Goal: Transaction & Acquisition: Purchase product/service

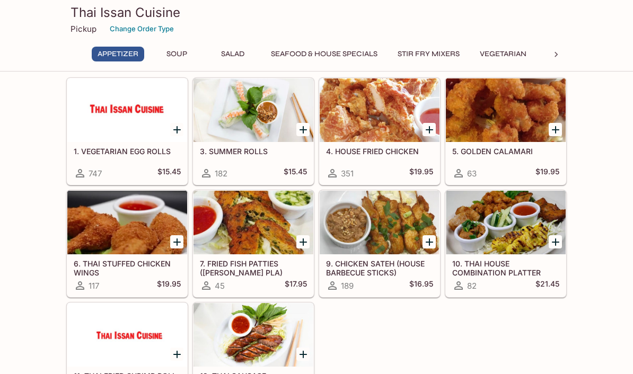
scroll to position [33, 0]
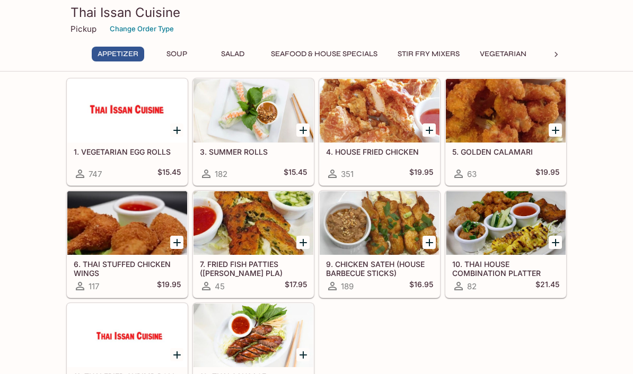
click at [432, 243] on icon "Add 9. CHICKEN SATEH (HOUSE BARBECUE STICKS)" at bounding box center [429, 242] width 7 height 7
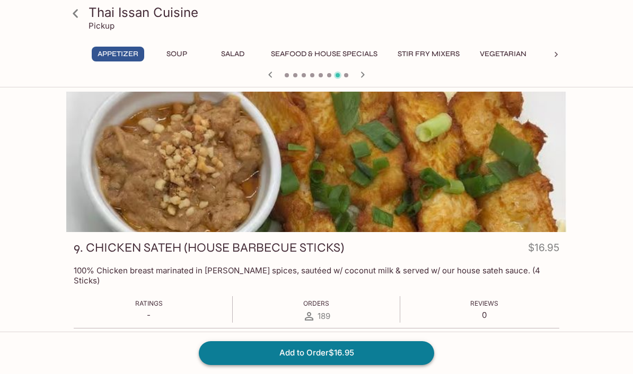
click at [353, 365] on button "Add to Order $16.95" at bounding box center [316, 352] width 235 height 23
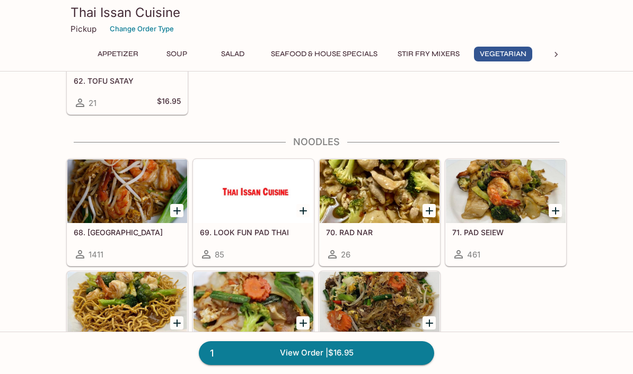
scroll to position [1772, 0]
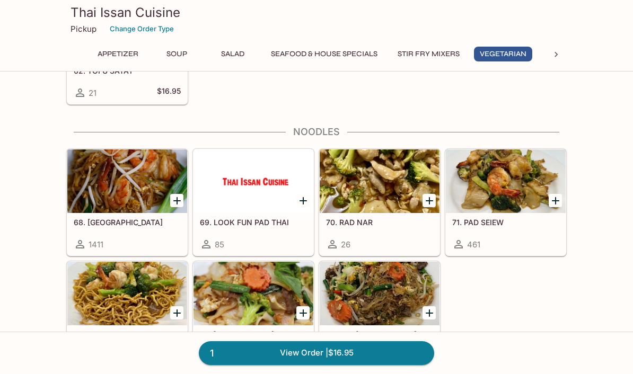
click at [509, 191] on div at bounding box center [506, 182] width 120 height 64
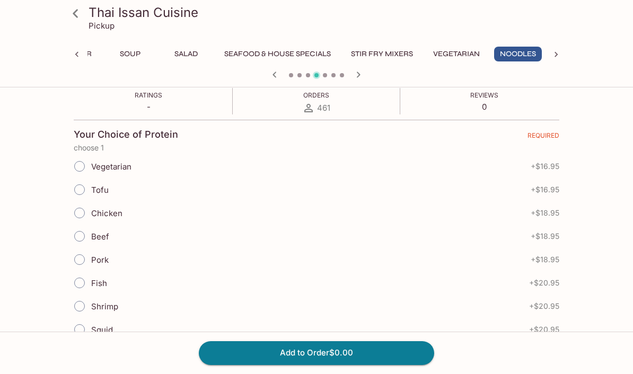
scroll to position [199, 0]
click at [342, 207] on div "Chicken + $18.95" at bounding box center [317, 212] width 486 height 23
click at [103, 204] on label "Chicken" at bounding box center [95, 212] width 55 height 23
click at [91, 204] on input "Chicken" at bounding box center [79, 212] width 22 height 22
radio input "true"
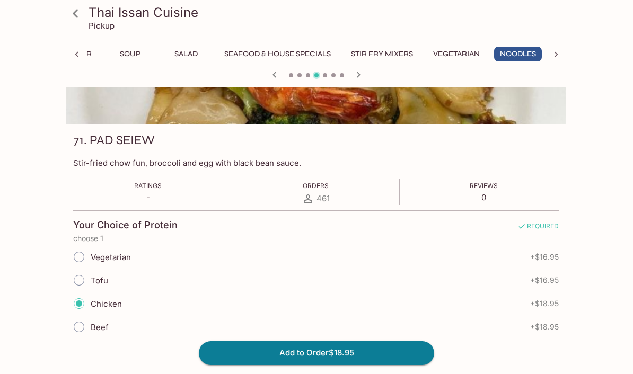
scroll to position [182, 0]
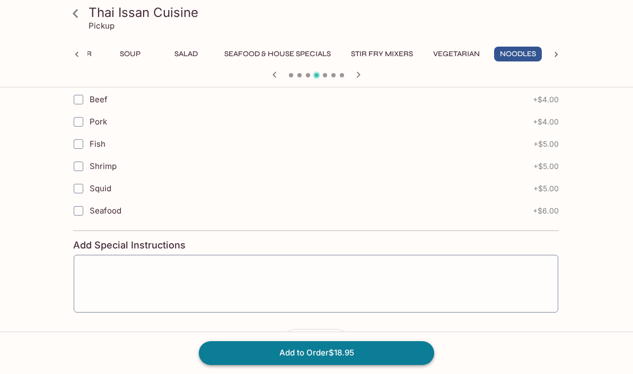
click at [366, 365] on button "Add to Order $18.95" at bounding box center [316, 352] width 235 height 23
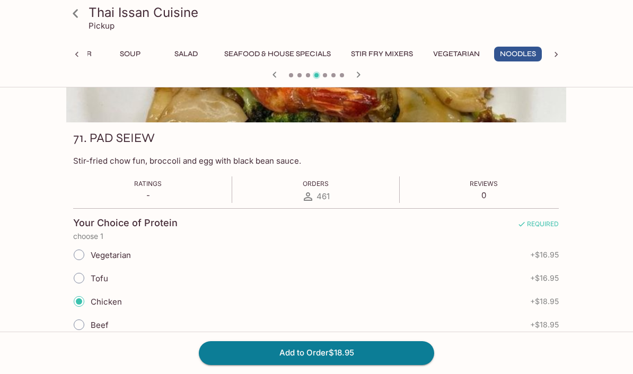
scroll to position [0, 0]
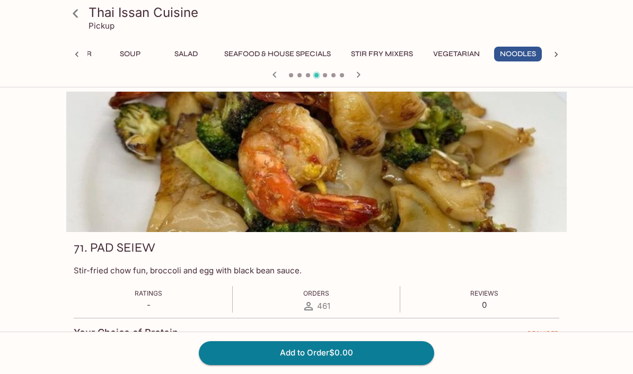
click at [77, 57] on icon at bounding box center [77, 54] width 11 height 11
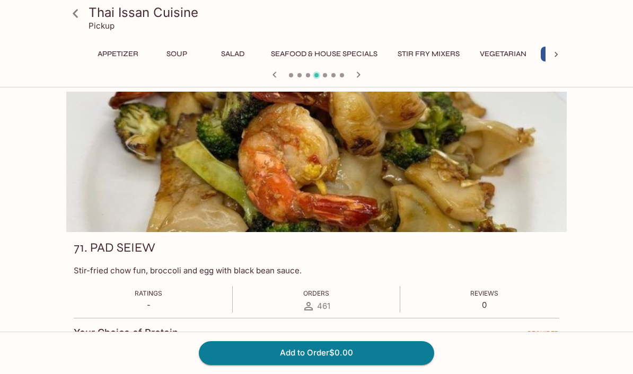
click at [75, 16] on icon at bounding box center [75, 13] width 19 height 19
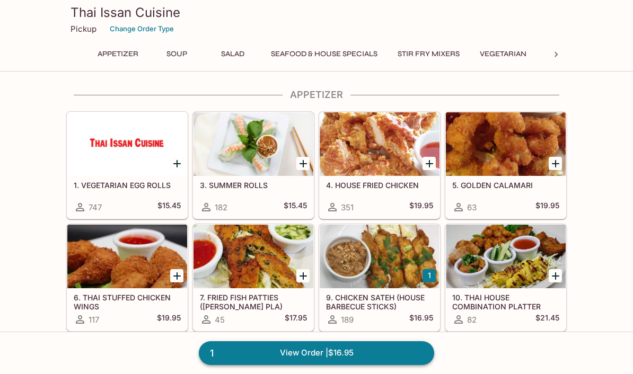
click at [285, 356] on link "1 View Order | $16.95" at bounding box center [316, 352] width 235 height 23
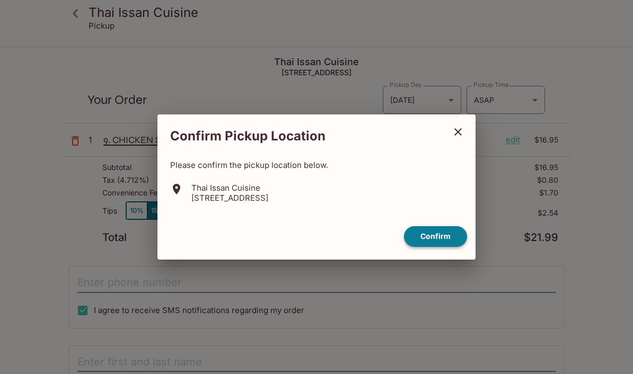
click at [447, 238] on button "Confirm" at bounding box center [435, 236] width 63 height 21
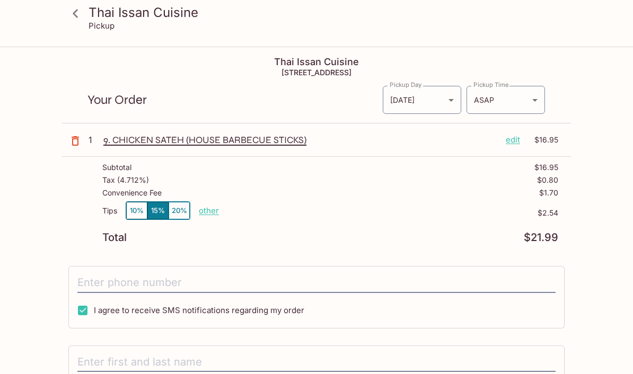
click at [74, 14] on icon at bounding box center [75, 13] width 5 height 8
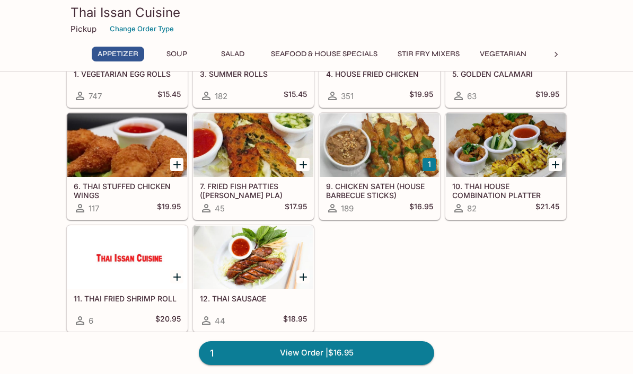
click at [361, 53] on button "Seafood & House Specials" at bounding box center [324, 54] width 118 height 15
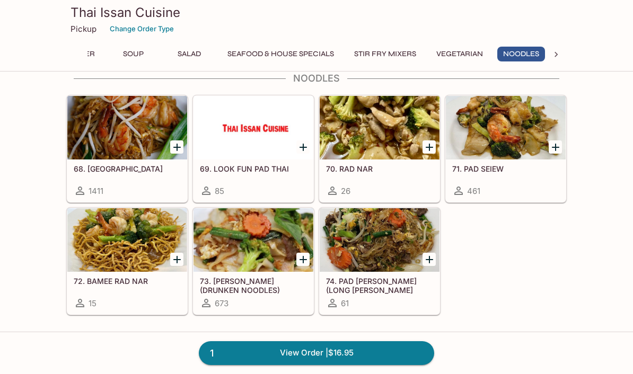
scroll to position [0, 47]
click at [470, 138] on div at bounding box center [506, 128] width 120 height 64
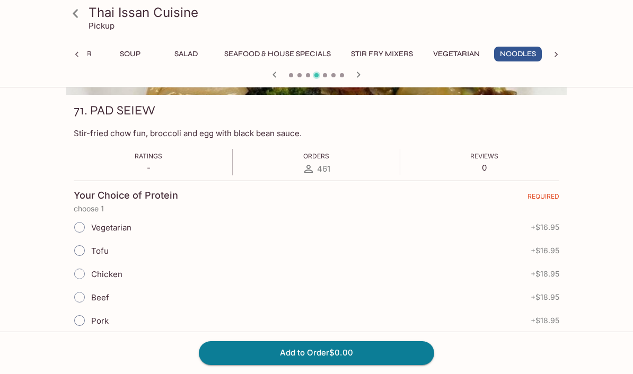
scroll to position [150, 0]
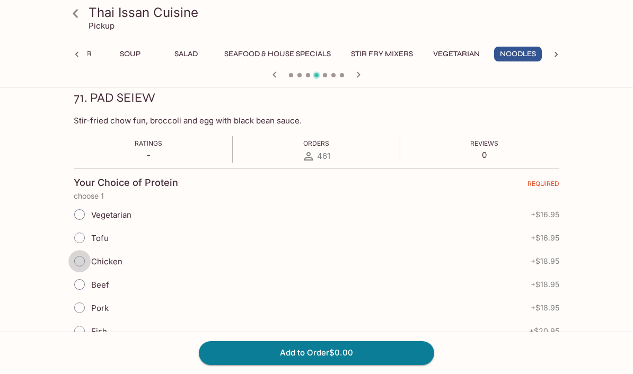
click at [79, 263] on input "Chicken" at bounding box center [79, 261] width 22 height 22
radio input "true"
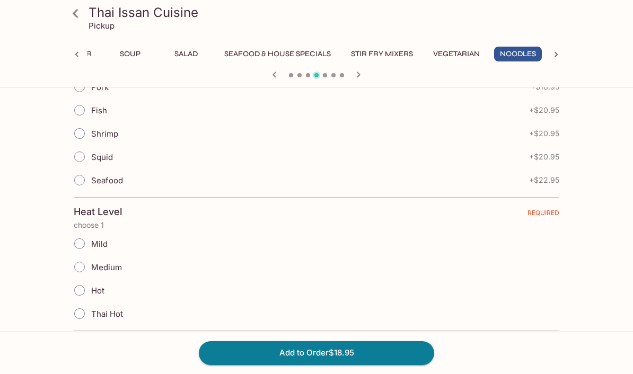
scroll to position [372, 0]
click at [101, 245] on span "Mild" at bounding box center [99, 243] width 16 height 10
click at [91, 245] on input "Mild" at bounding box center [79, 243] width 22 height 22
radio input "true"
click at [256, 365] on button "Add to Order $18.95" at bounding box center [316, 352] width 235 height 23
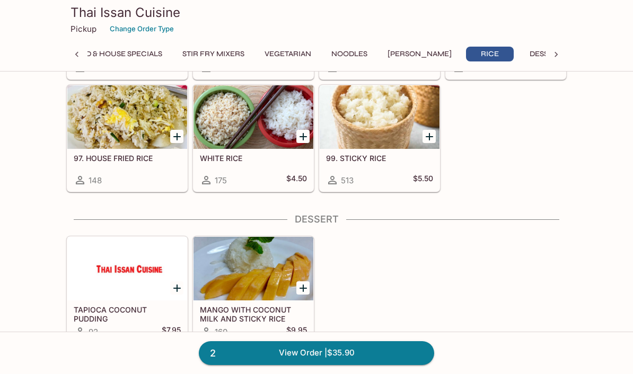
click at [302, 293] on icon "Add MANGO WITH COCONUT MILK AND STICKY RICE" at bounding box center [303, 288] width 13 height 13
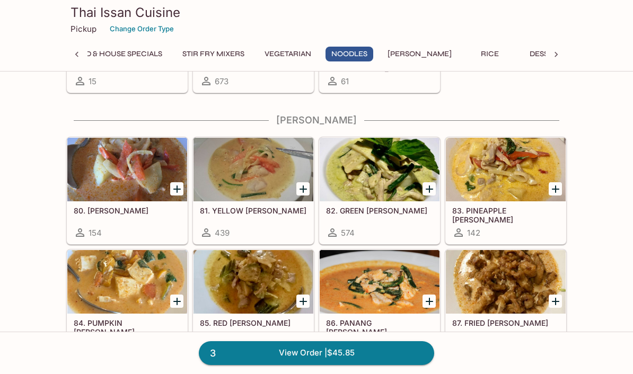
scroll to position [2068, 0]
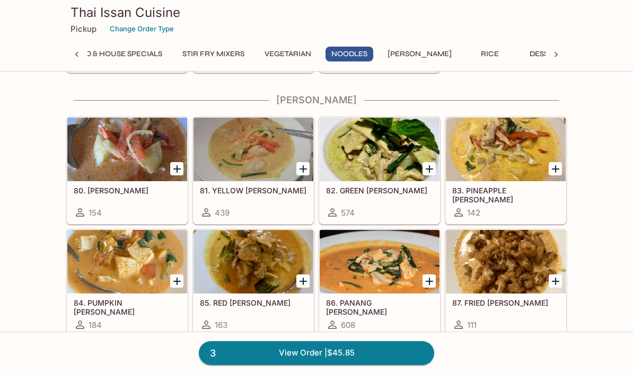
click at [389, 318] on div "86. PANANG CURRY 608" at bounding box center [380, 315] width 120 height 42
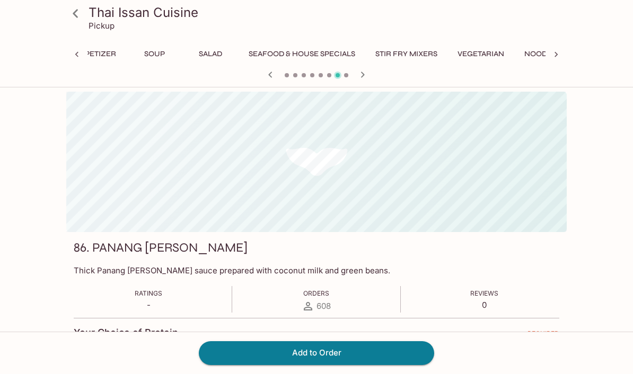
scroll to position [0, 103]
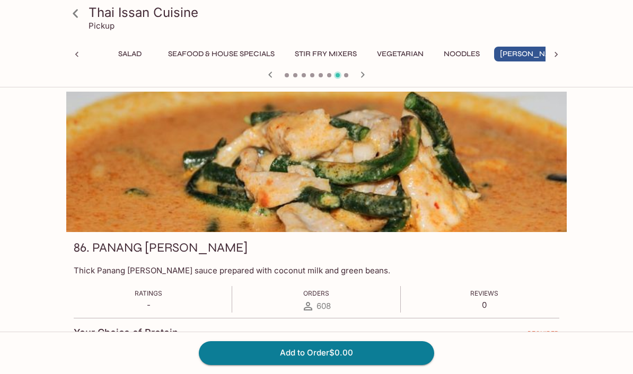
click at [270, 77] on icon "button" at bounding box center [270, 74] width 13 height 13
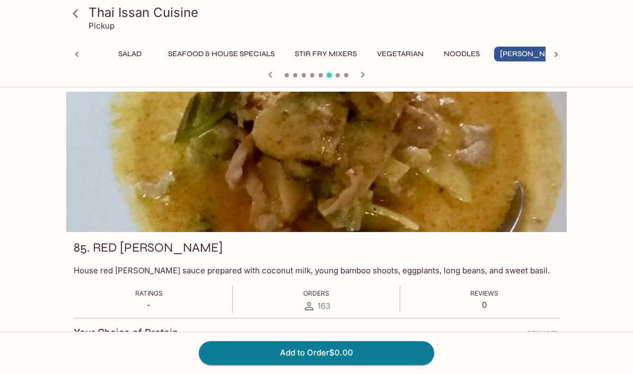
scroll to position [8, 0]
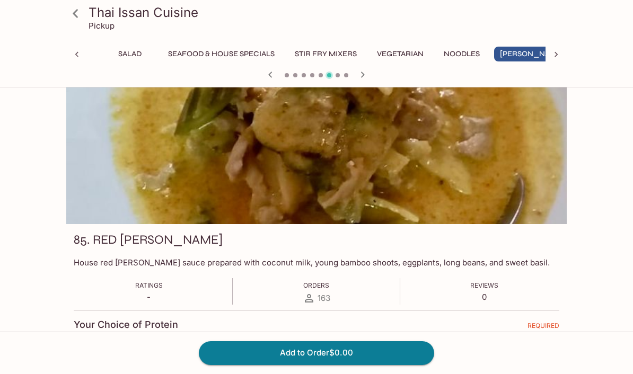
click at [269, 75] on icon "button" at bounding box center [270, 75] width 4 height 6
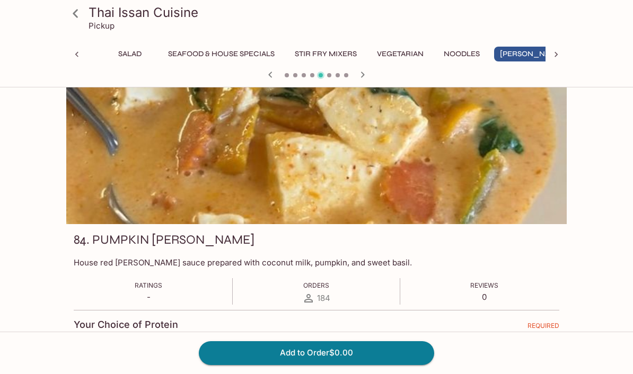
click at [269, 75] on icon "button" at bounding box center [270, 75] width 4 height 6
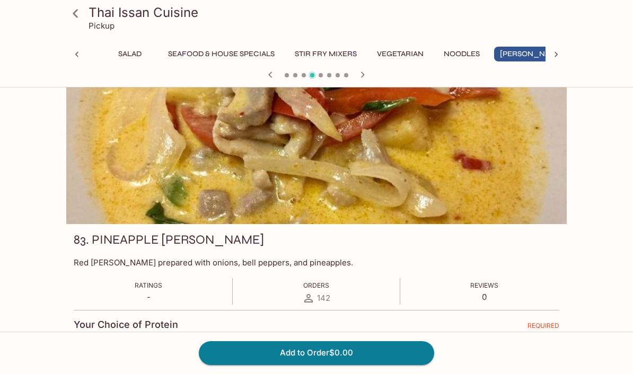
click at [269, 75] on icon "button" at bounding box center [270, 75] width 4 height 6
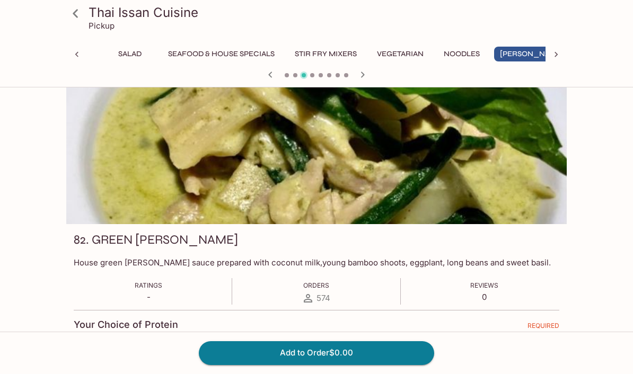
click at [269, 75] on icon "button" at bounding box center [270, 75] width 4 height 6
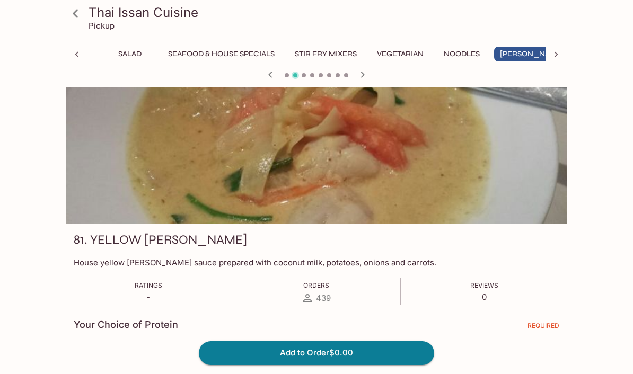
click at [269, 75] on icon "button" at bounding box center [270, 75] width 4 height 6
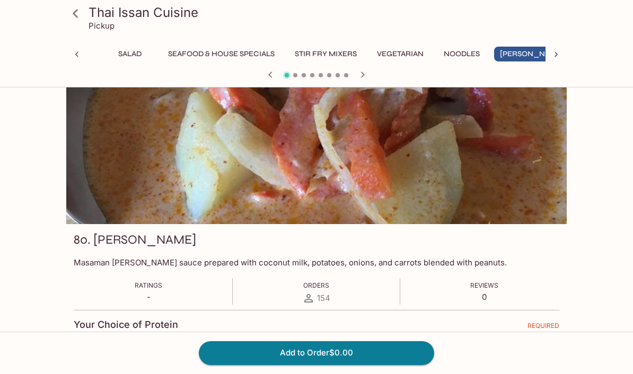
click at [269, 75] on icon "button" at bounding box center [270, 75] width 4 height 6
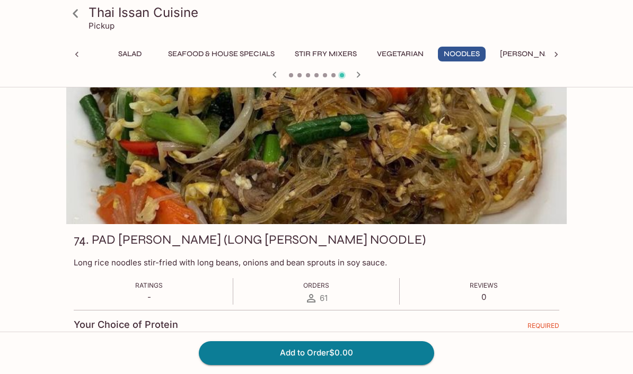
click at [359, 75] on icon "button" at bounding box center [359, 75] width 4 height 6
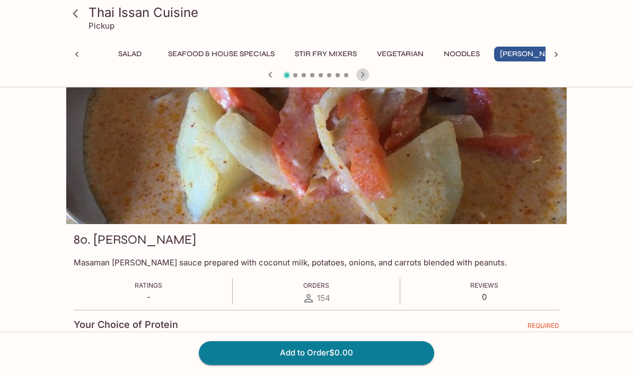
click at [360, 76] on icon "button" at bounding box center [362, 74] width 13 height 13
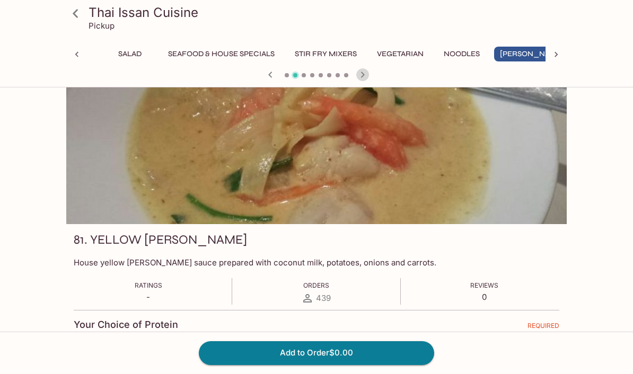
click at [360, 76] on icon "button" at bounding box center [362, 74] width 13 height 13
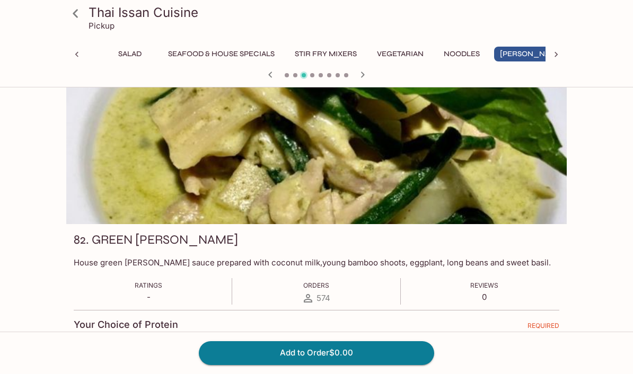
click at [363, 76] on icon "button" at bounding box center [362, 74] width 13 height 13
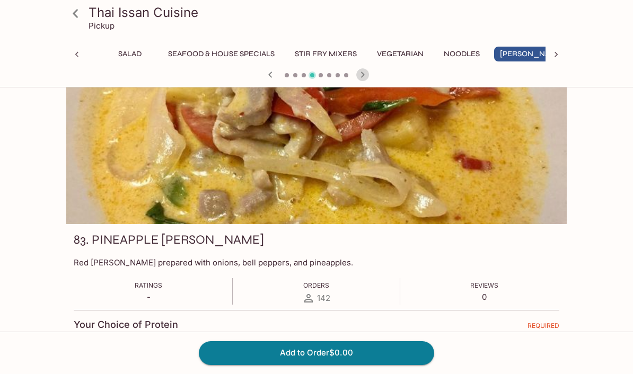
click at [363, 76] on icon "button" at bounding box center [362, 74] width 13 height 13
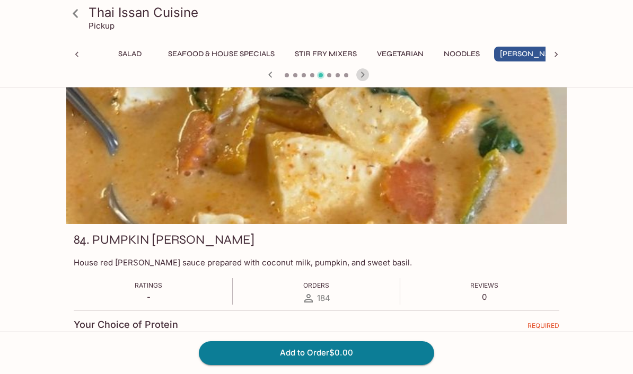
click at [363, 77] on icon "button" at bounding box center [362, 74] width 13 height 13
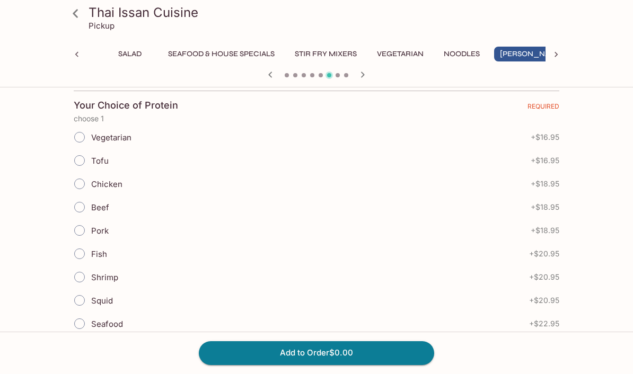
scroll to position [228, 0]
click at [80, 160] on input "Tofu" at bounding box center [79, 160] width 22 height 22
radio input "true"
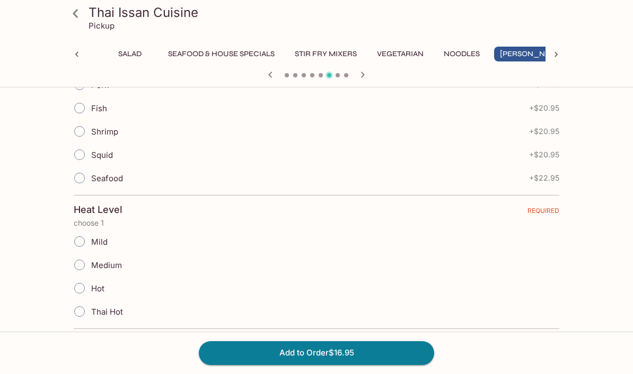
scroll to position [385, 0]
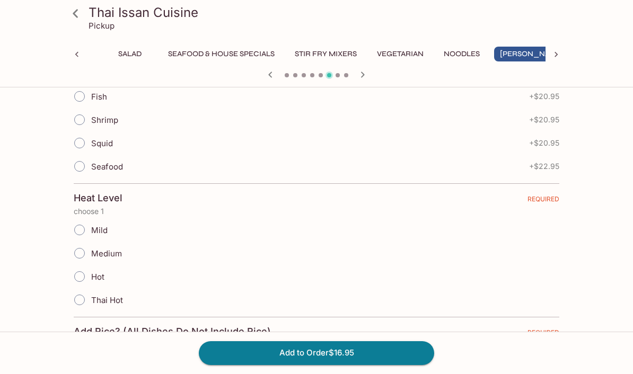
click at [78, 232] on input "Mild" at bounding box center [79, 230] width 22 height 22
radio input "true"
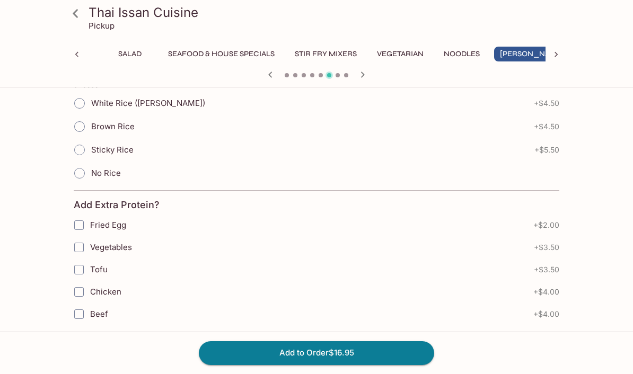
scroll to position [646, 0]
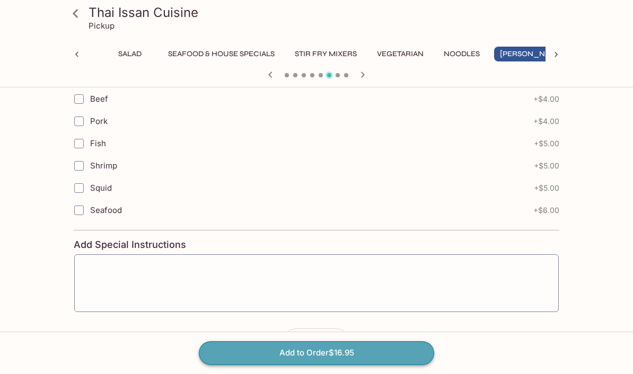
click at [299, 365] on button "Add to Order $16.95" at bounding box center [316, 352] width 235 height 23
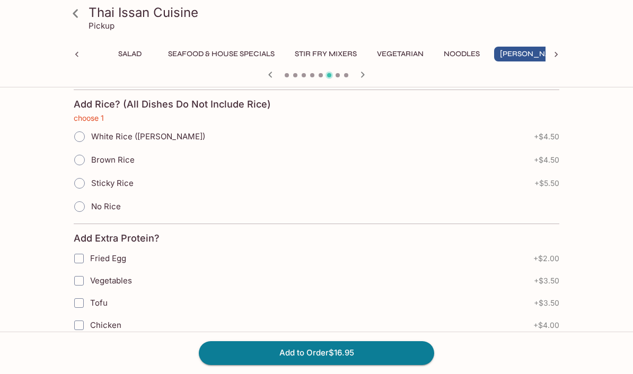
scroll to position [616, 0]
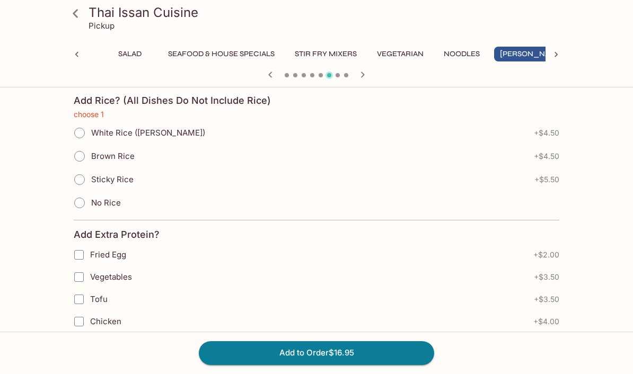
click at [80, 205] on input "No Rice" at bounding box center [79, 203] width 22 height 22
radio input "true"
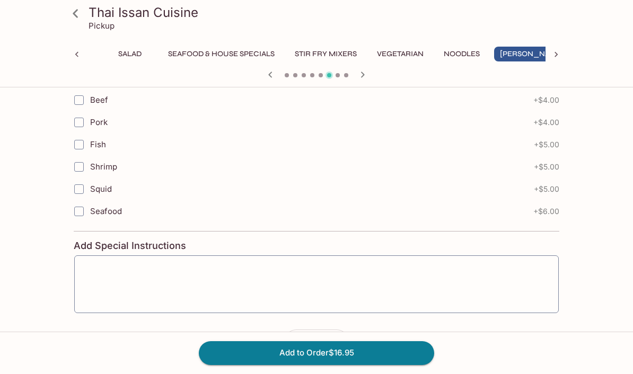
scroll to position [861, 0]
click at [262, 365] on button "Add to Order $16.95" at bounding box center [316, 352] width 235 height 23
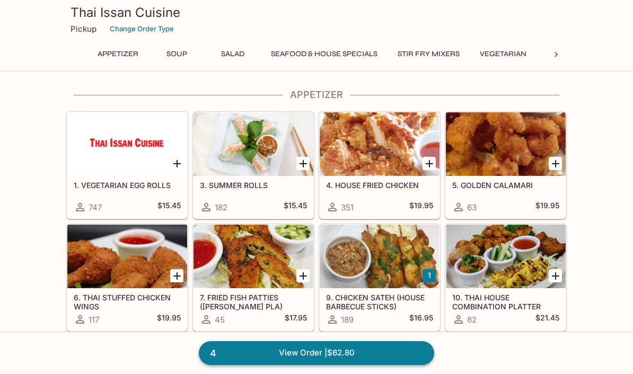
click at [282, 365] on link "4 View Order | $62.80" at bounding box center [316, 352] width 235 height 23
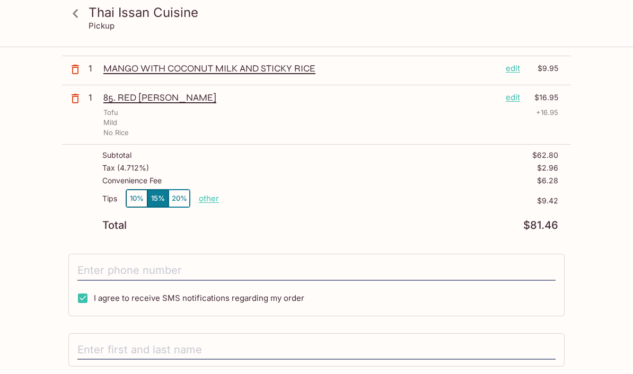
scroll to position [160, 0]
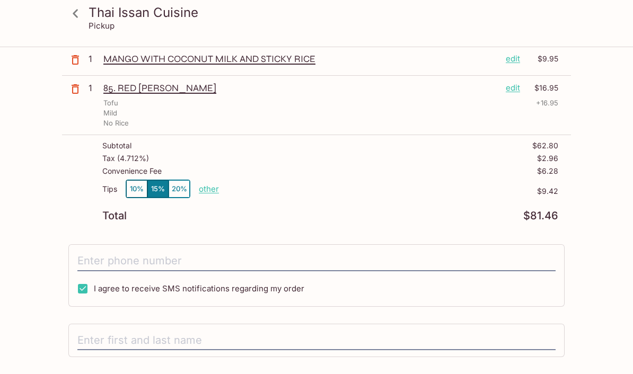
click at [212, 190] on p "other" at bounding box center [209, 189] width 20 height 10
click at [213, 191] on p "other" at bounding box center [209, 189] width 20 height 10
type input "0.00"
click at [321, 206] on div "Tips 10% 15% 20% Done 0.00 $9.42" at bounding box center [330, 195] width 456 height 31
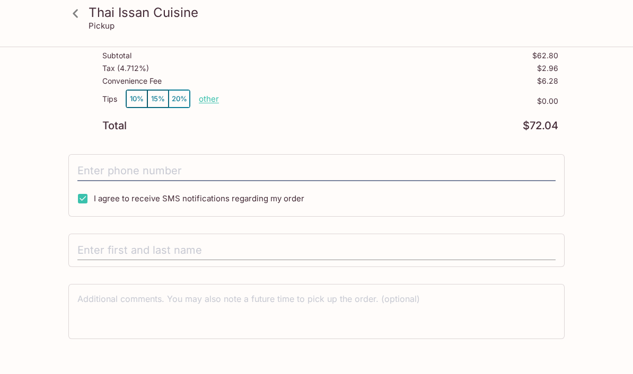
scroll to position [249, 0]
click at [108, 250] on input "text" at bounding box center [316, 251] width 478 height 20
type input "M"
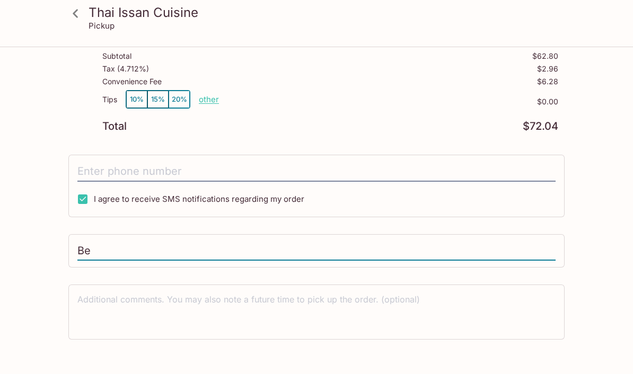
type input "B"
type input "Bella Ah Moo"
click at [197, 306] on textarea at bounding box center [316, 312] width 478 height 37
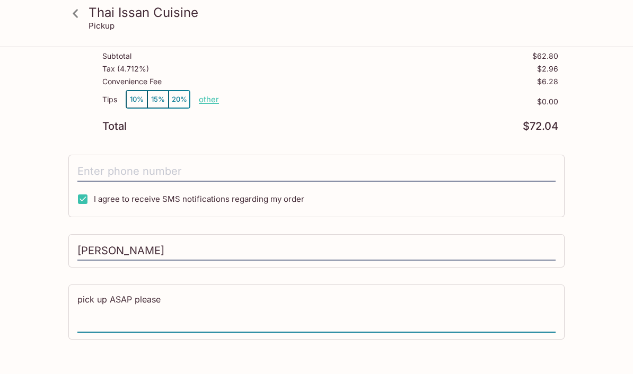
type textarea "pick up ASAP please"
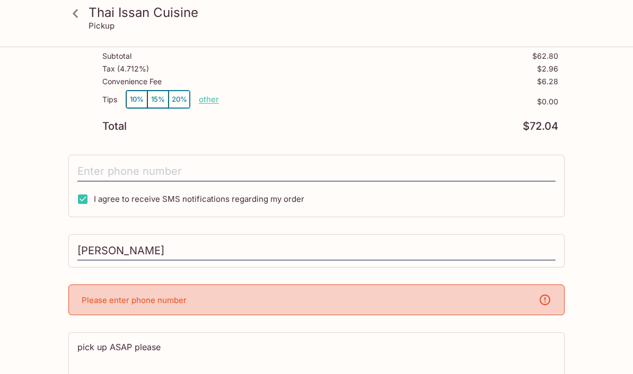
click at [313, 279] on div "Thai Issan Cuisine 2929 Kapiolani Blvd, Honolulu, HI 96826 Your Order Pickup Da…" at bounding box center [316, 130] width 509 height 662
click at [268, 295] on div "Please enter phone number" at bounding box center [316, 300] width 496 height 31
drag, startPoint x: 223, startPoint y: 177, endPoint x: 223, endPoint y: 171, distance: 5.8
click at [223, 177] on input "tel" at bounding box center [316, 172] width 478 height 20
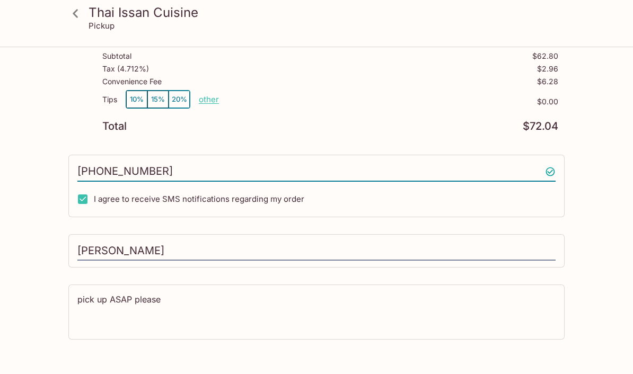
type input "(808) 343-4204"
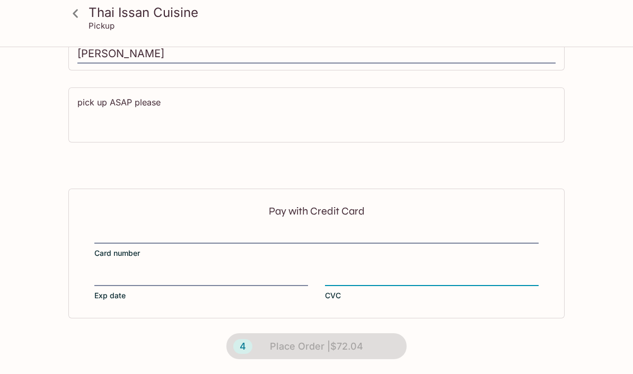
scroll to position [446, 0]
click at [299, 345] on div "4 Place Order | $72.04" at bounding box center [317, 347] width 210 height 56
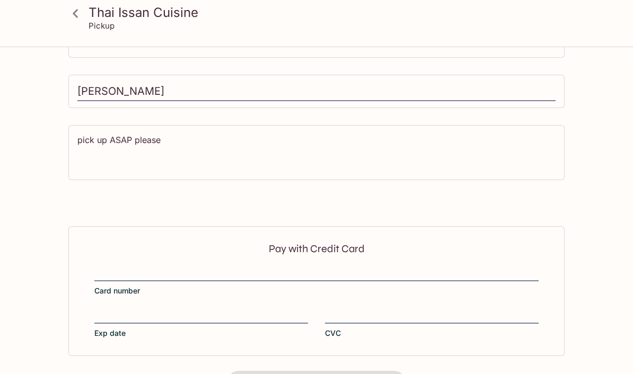
scroll to position [408, 0]
click at [302, 264] on div "Pay with Credit Card Card number Exp date CVC" at bounding box center [316, 291] width 496 height 129
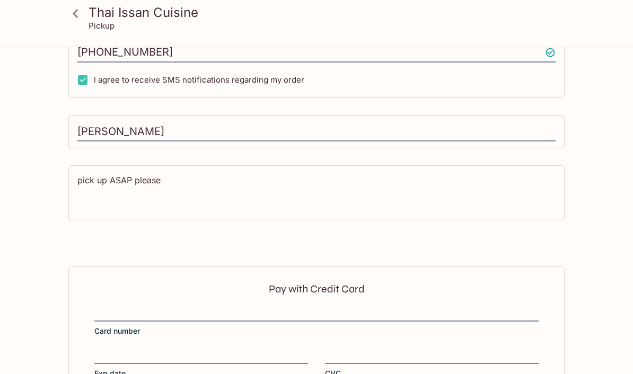
scroll to position [359, 0]
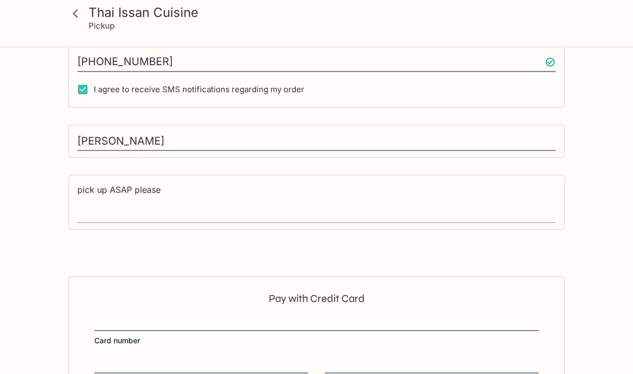
click at [301, 209] on textarea "pick up ASAP please" at bounding box center [316, 202] width 478 height 37
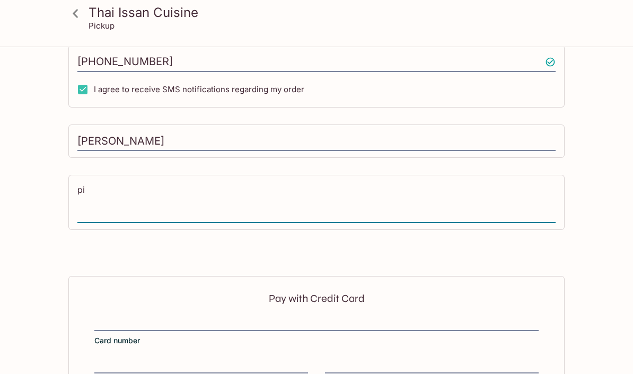
type textarea "p"
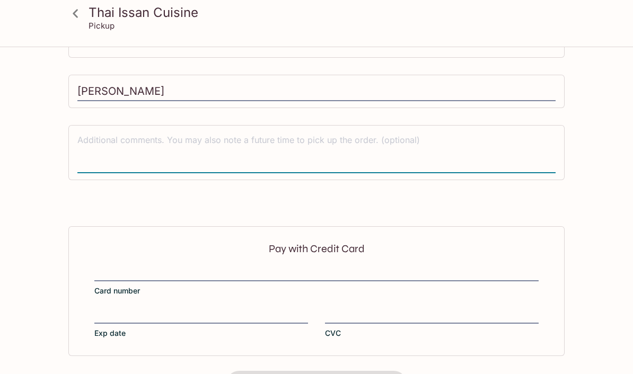
scroll to position [408, 0]
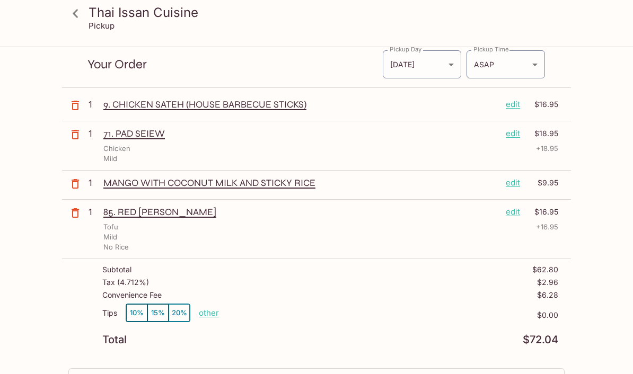
scroll to position [42, 0]
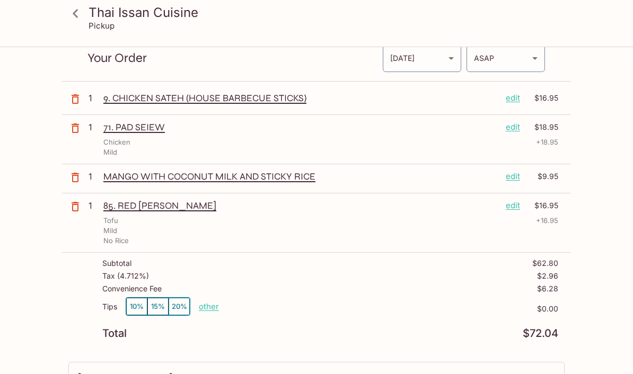
click at [176, 287] on div "Convenience Fee $6.28" at bounding box center [330, 291] width 456 height 13
click at [136, 307] on button "10%" at bounding box center [136, 306] width 21 height 17
click at [206, 306] on p "other" at bounding box center [209, 307] width 20 height 10
type input "0.00"
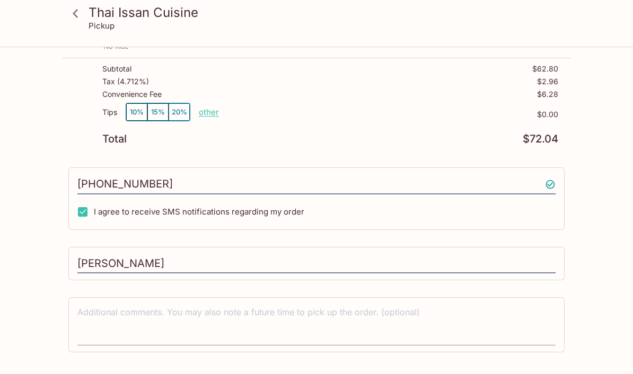
scroll to position [286, 0]
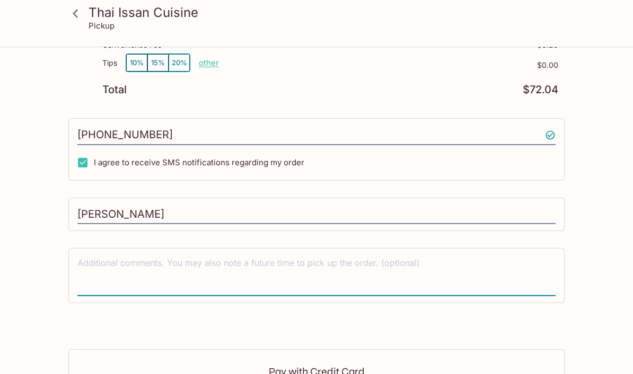
click at [339, 269] on textarea at bounding box center [316, 275] width 478 height 37
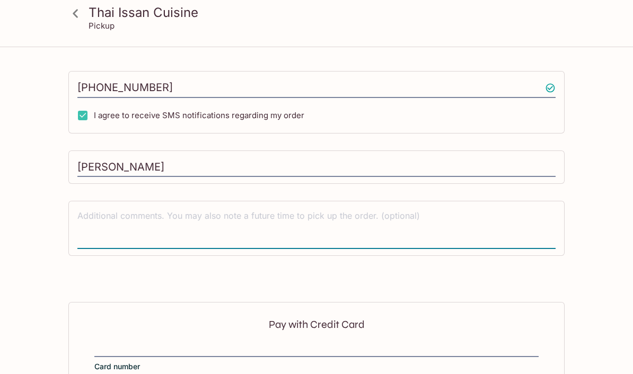
scroll to position [392, 0]
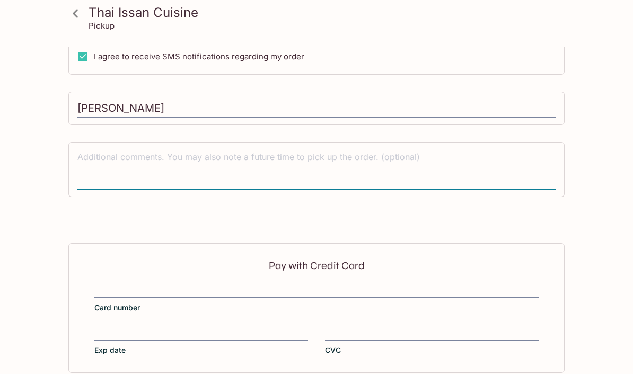
click at [339, 269] on p "Pay with Credit Card" at bounding box center [316, 266] width 444 height 10
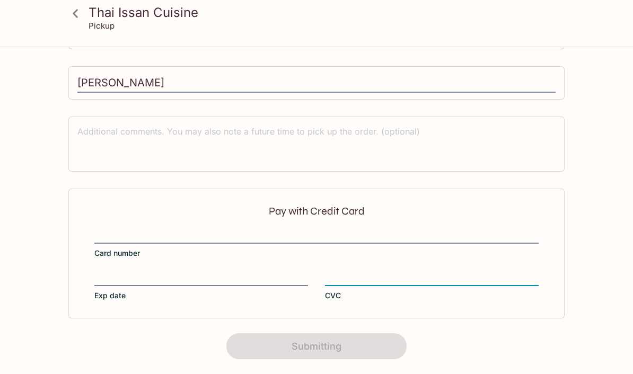
scroll to position [204, 0]
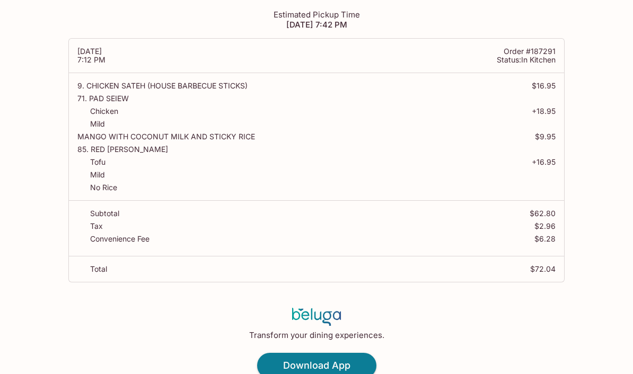
scroll to position [65, 0]
click at [319, 364] on h4 "Download App" at bounding box center [316, 367] width 67 height 12
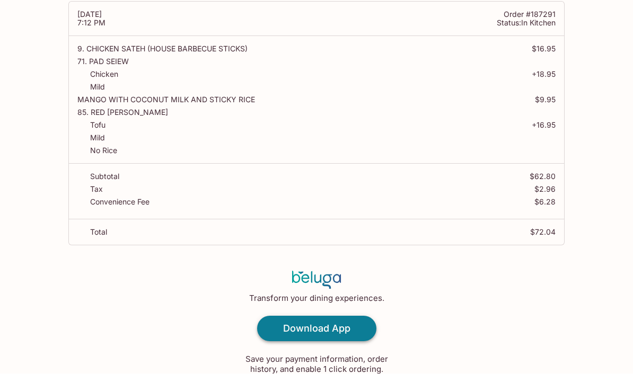
scroll to position [102, 0]
